Goal: Task Accomplishment & Management: Use online tool/utility

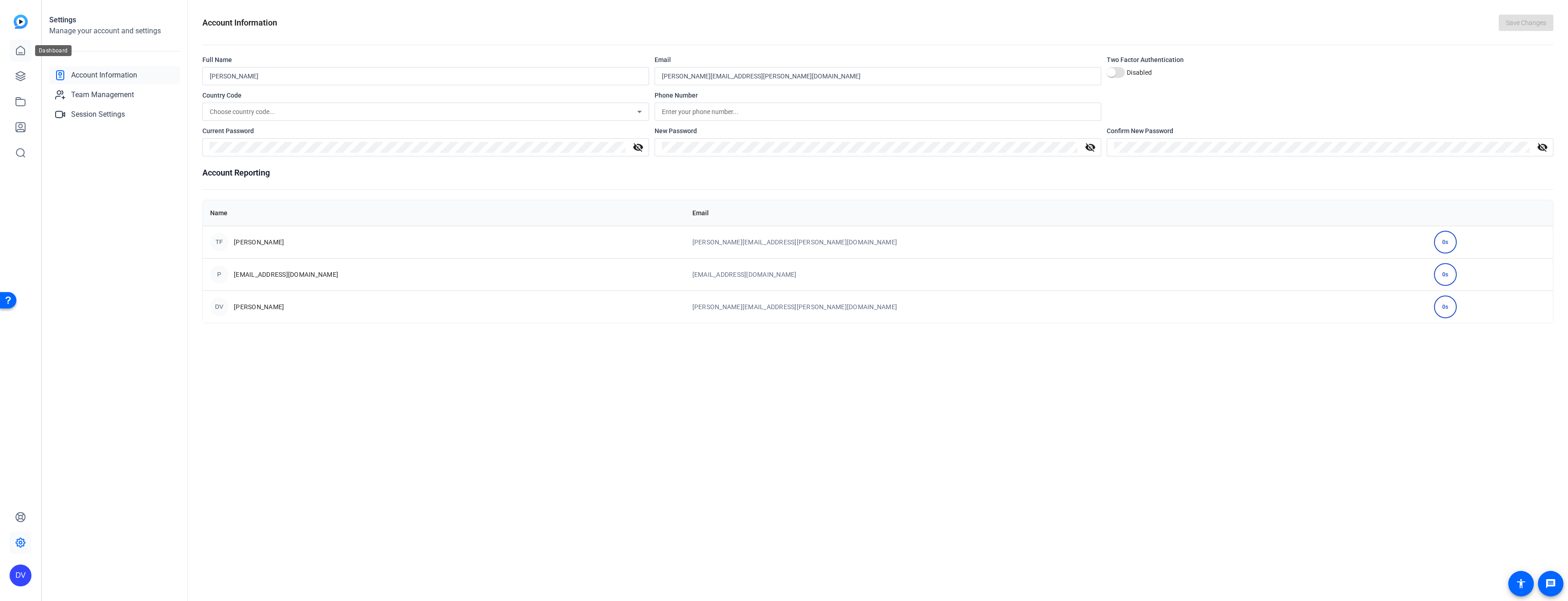
click at [27, 48] on link at bounding box center [21, 51] width 22 height 22
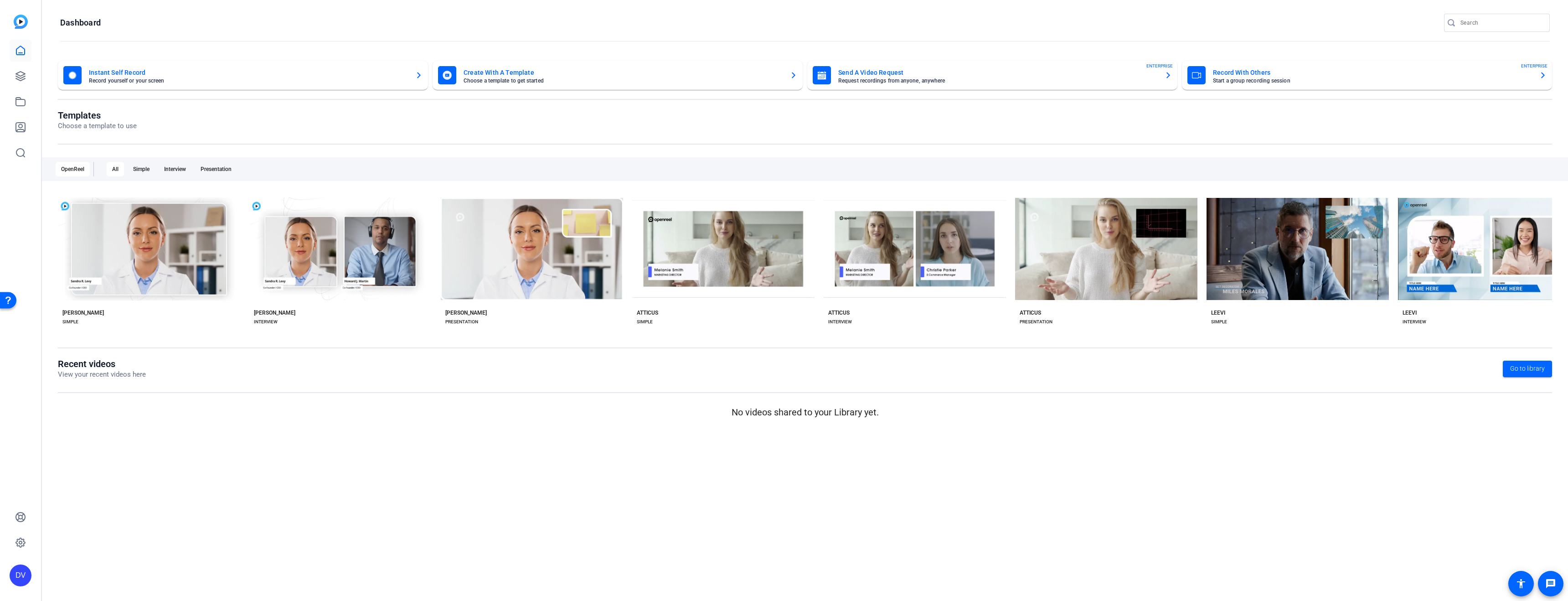
click at [23, 21] on img at bounding box center [20, 21] width 14 height 14
click at [13, 55] on link at bounding box center [21, 51] width 22 height 22
click at [21, 74] on icon at bounding box center [21, 76] width 11 height 11
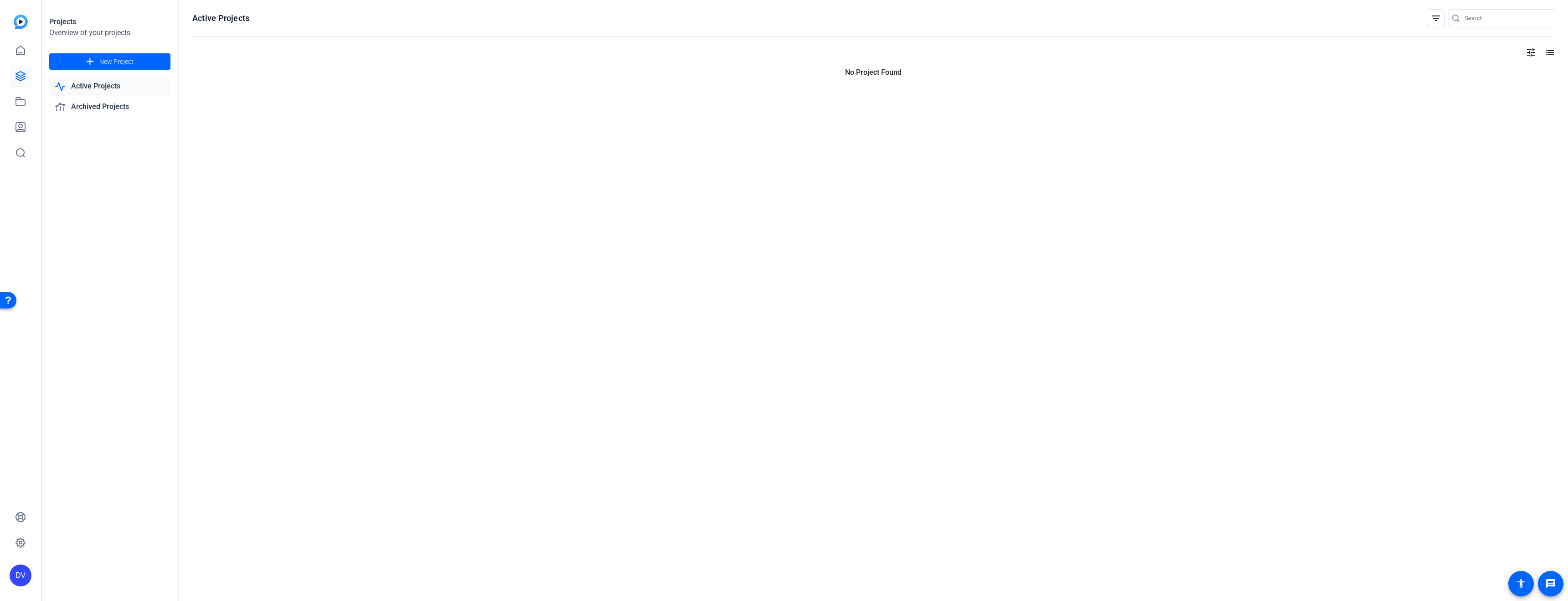
click at [19, 19] on img at bounding box center [20, 21] width 14 height 14
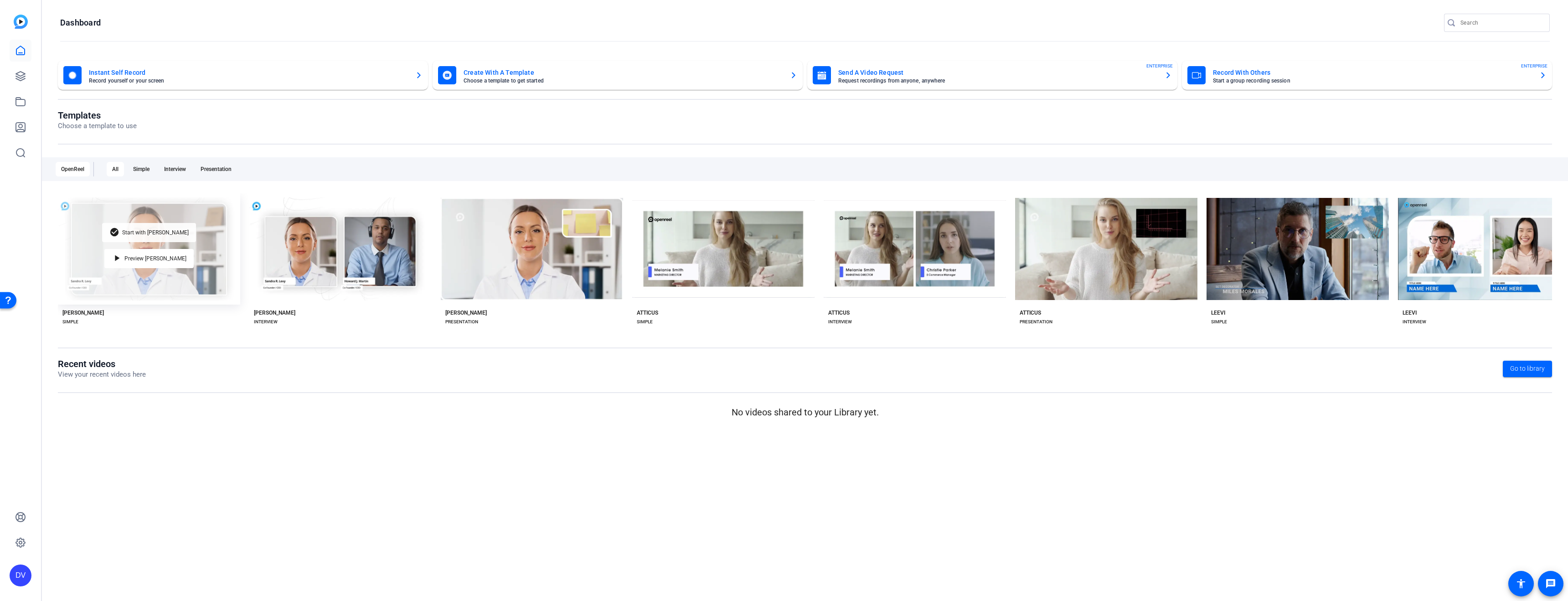
click at [155, 233] on div "check_circle Start with [PERSON_NAME]" at bounding box center [149, 232] width 94 height 19
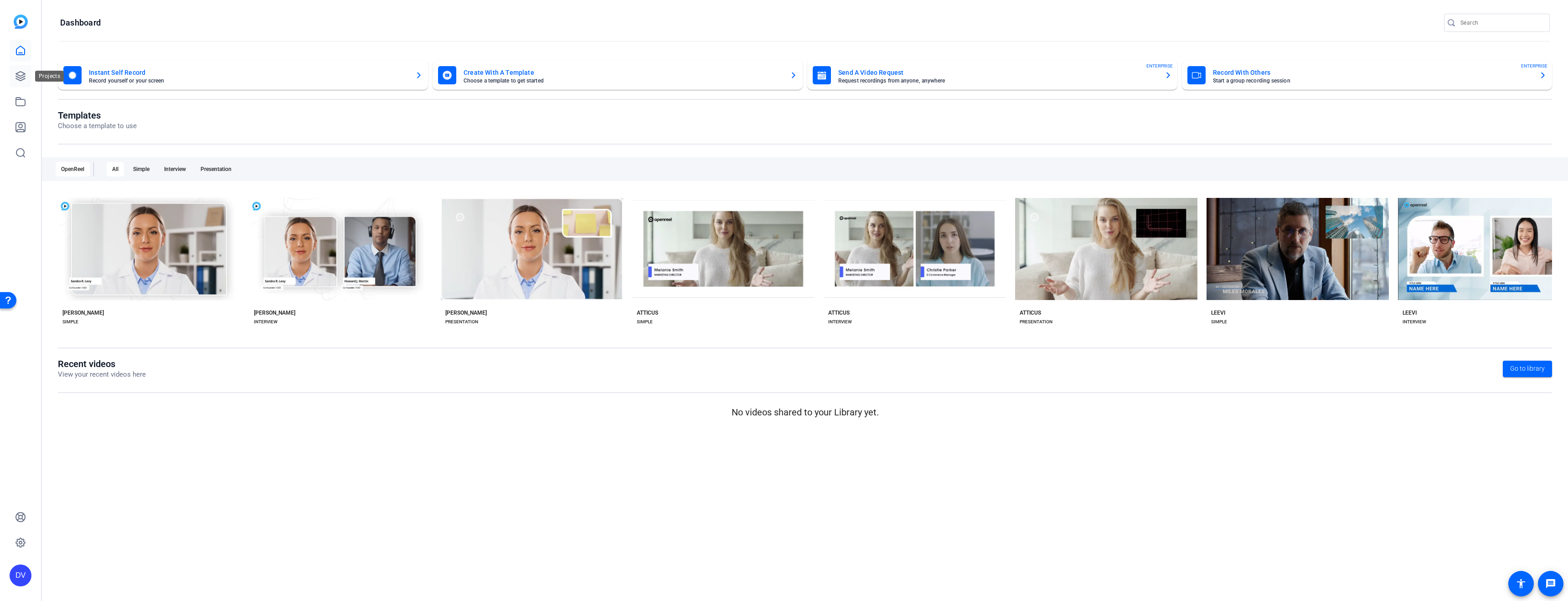
click at [21, 79] on icon at bounding box center [21, 76] width 11 height 11
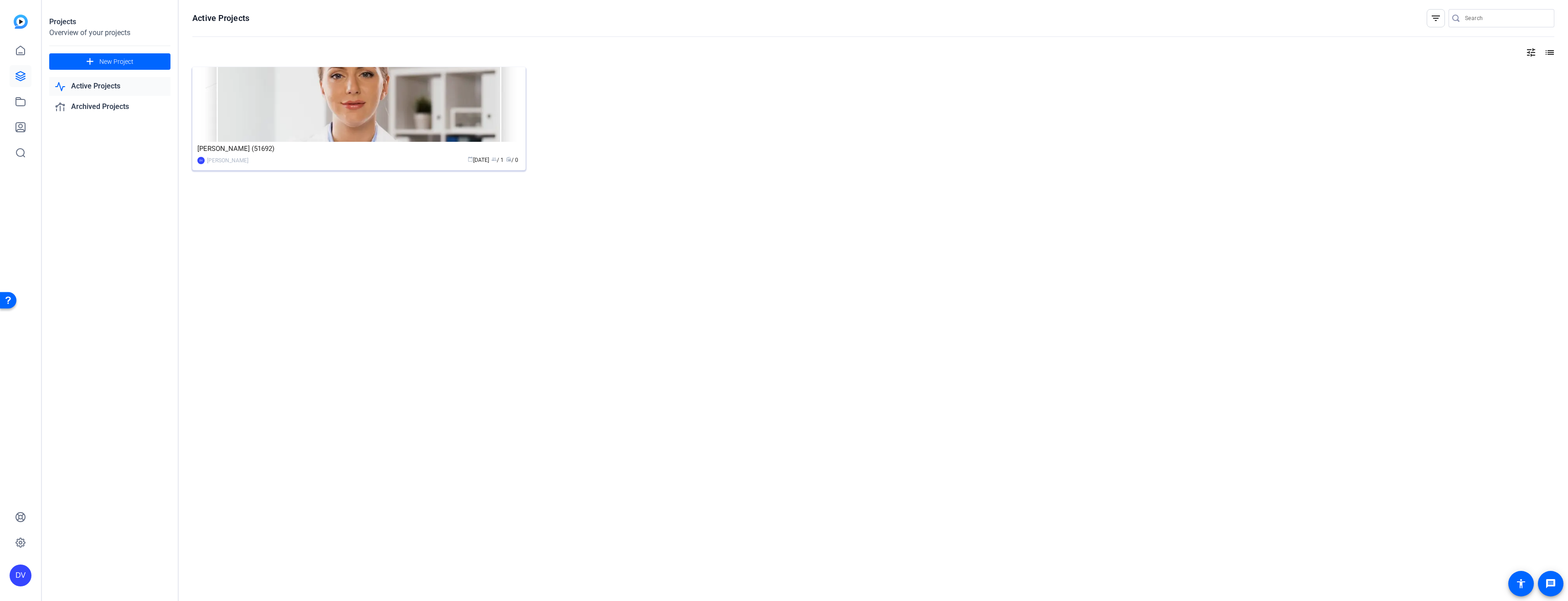
click at [276, 113] on img at bounding box center [359, 104] width 333 height 75
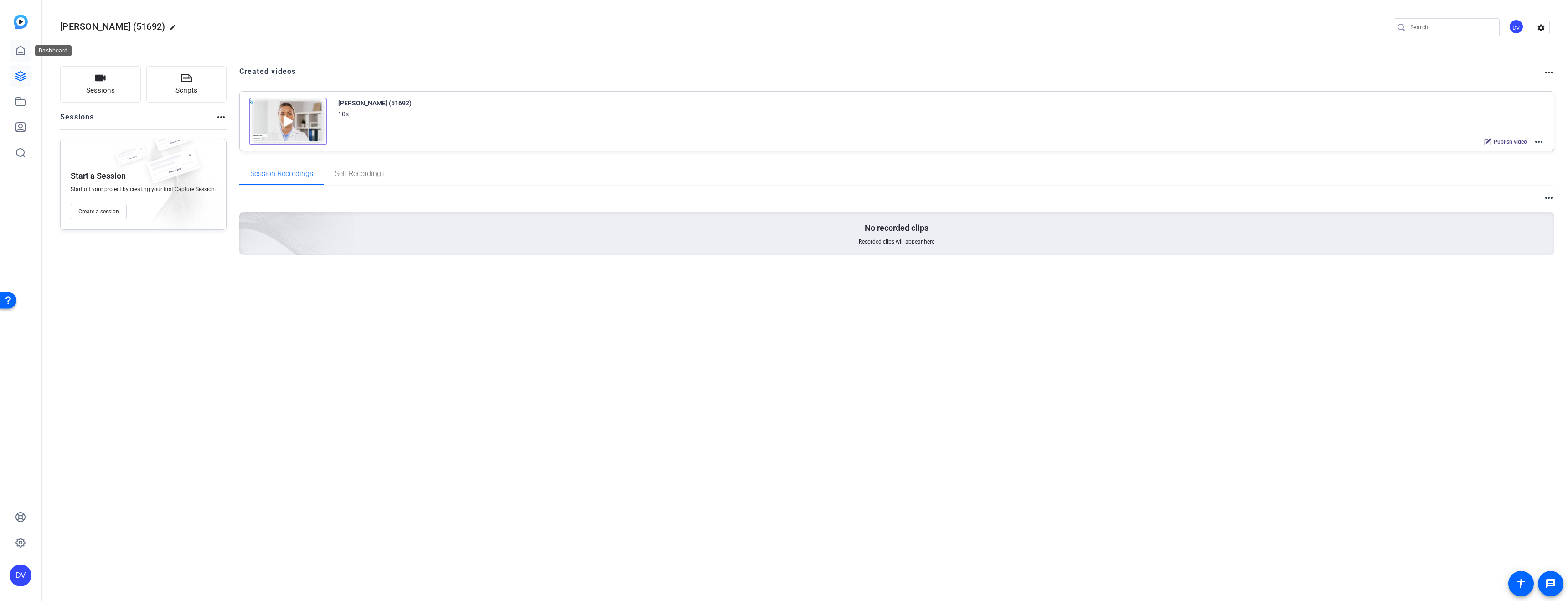
click at [26, 52] on link at bounding box center [21, 51] width 22 height 22
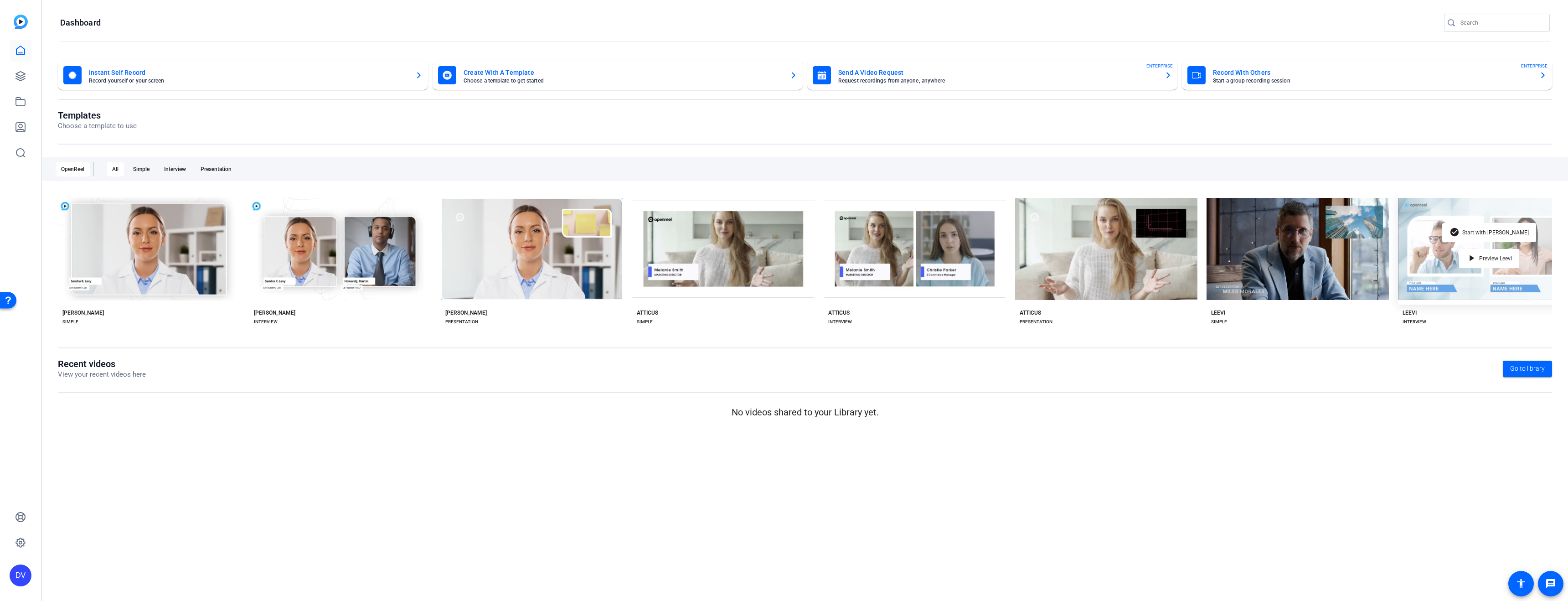
click at [1422, 259] on div "check_circle Start with Leevi play_arrow Preview Leevi" at bounding box center [1489, 249] width 183 height 111
click at [1460, 227] on mat-icon "check_circle" at bounding box center [1455, 233] width 11 height 11
